Goal: Task Accomplishment & Management: Complete application form

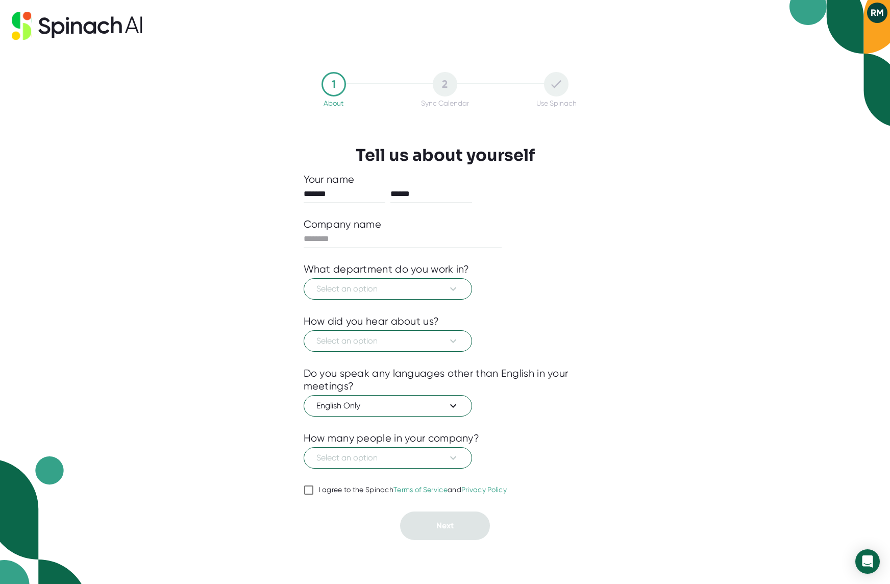
click at [630, 222] on div "1 About 2 Sync Calendar Use Spinach Tell us about yourself Your name ******* **…" at bounding box center [445, 292] width 890 height 584
click at [450, 294] on icon at bounding box center [453, 289] width 12 height 12
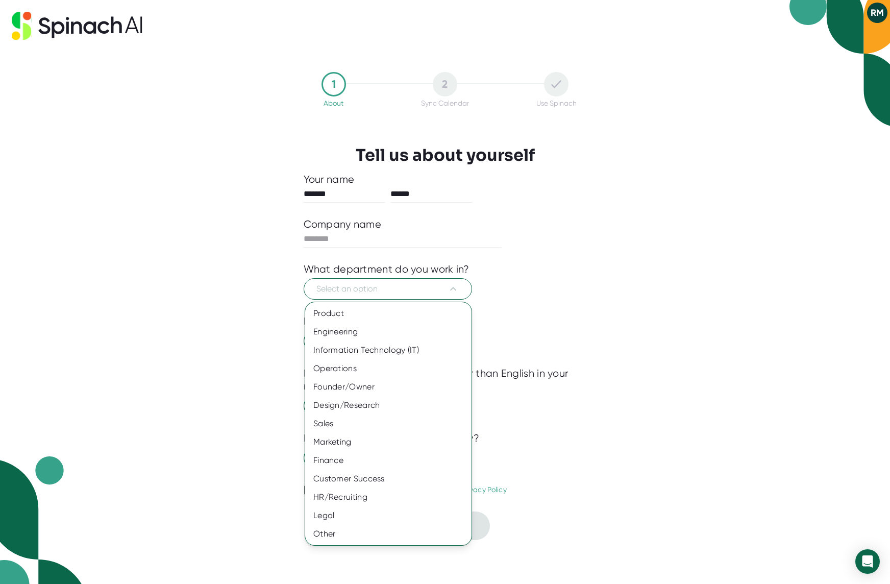
click at [418, 349] on div "Information Technology (IT)" at bounding box center [388, 350] width 166 height 18
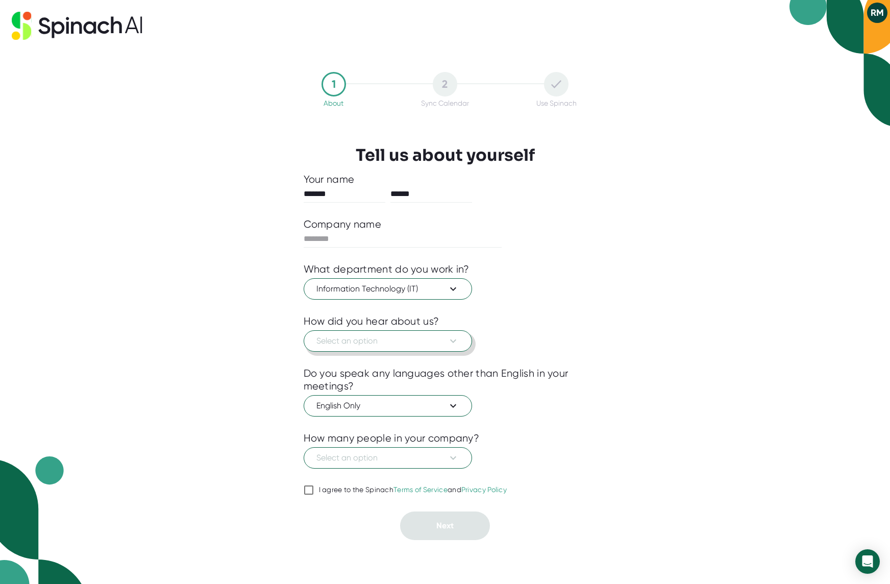
click at [419, 348] on button "Select an option" at bounding box center [388, 340] width 168 height 21
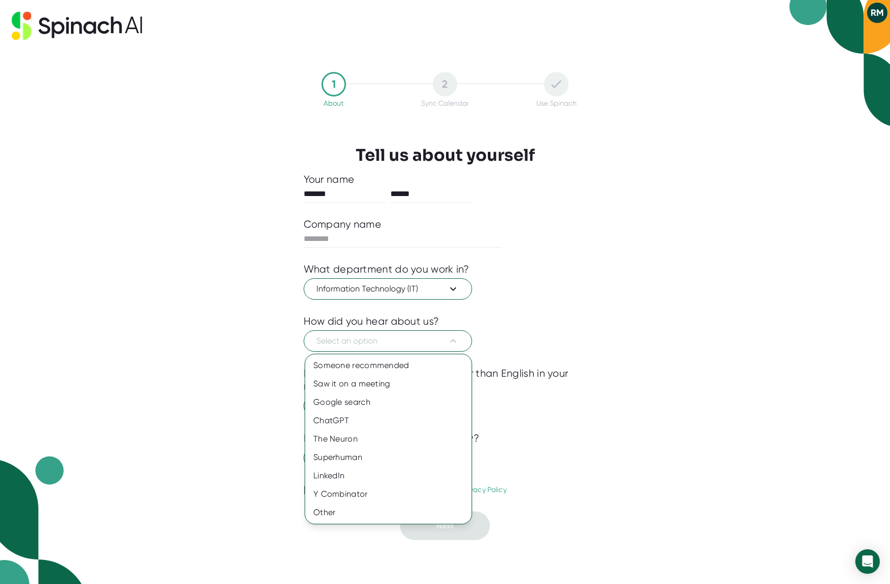
click at [391, 518] on div "Other" at bounding box center [388, 512] width 166 height 18
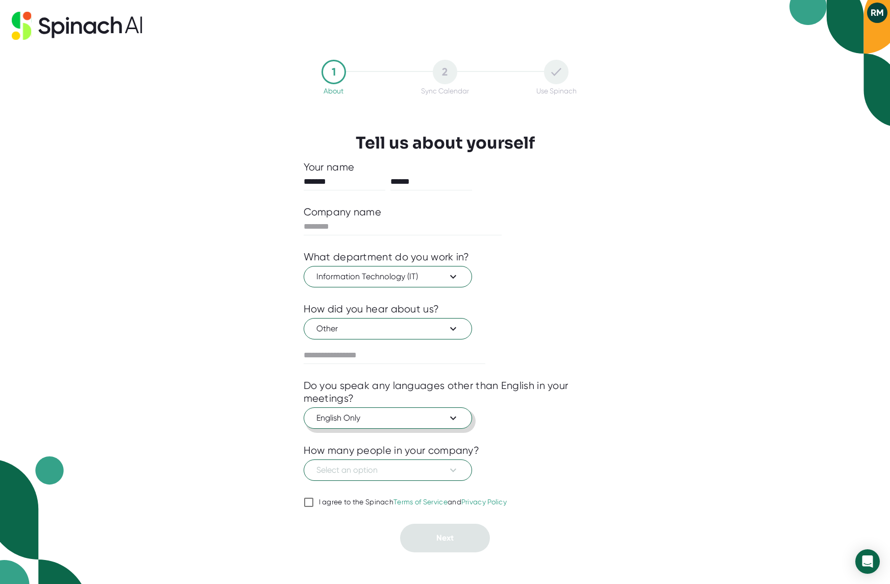
click at [398, 416] on span "English Only" at bounding box center [387, 418] width 143 height 12
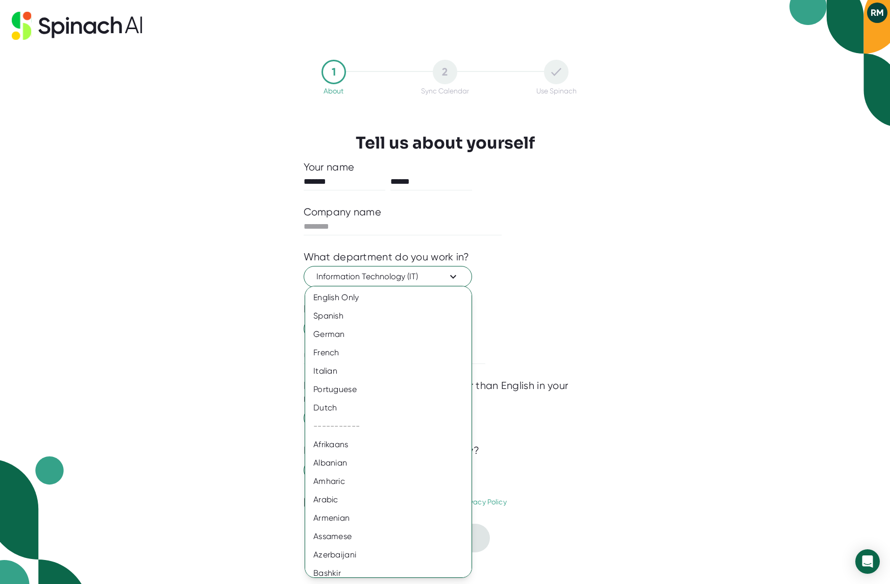
click at [666, 360] on div at bounding box center [445, 292] width 890 height 584
